Goal: Task Accomplishment & Management: Use online tool/utility

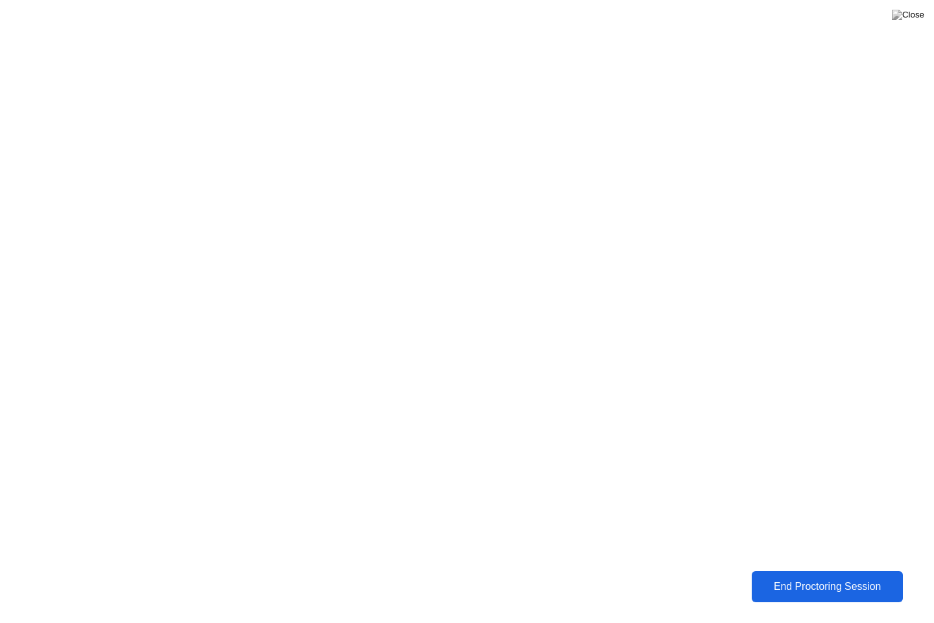
click at [793, 586] on div "End Proctoring Session" at bounding box center [827, 586] width 156 height 13
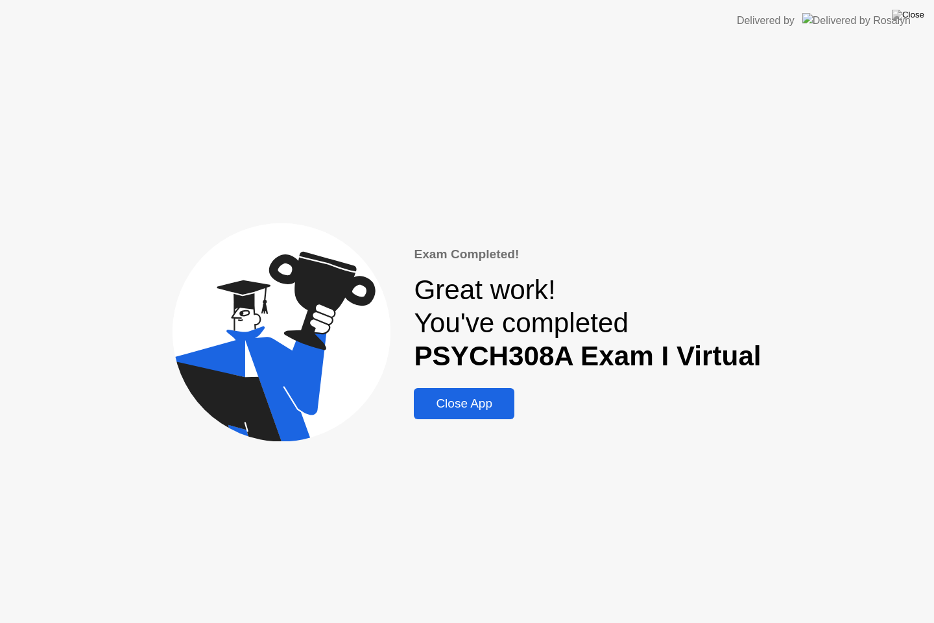
click at [464, 399] on div "Close App" at bounding box center [464, 403] width 93 height 14
